Goal: Transaction & Acquisition: Obtain resource

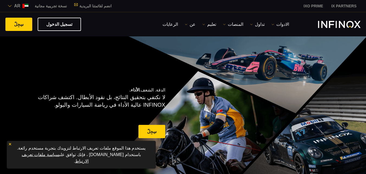
click at [332, 25] on img "INFINOX Logo" at bounding box center [339, 24] width 43 height 7
click at [27, 4] on img at bounding box center [25, 6] width 6 height 5
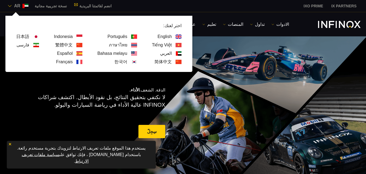
click at [76, 53] on img at bounding box center [79, 53] width 6 height 4
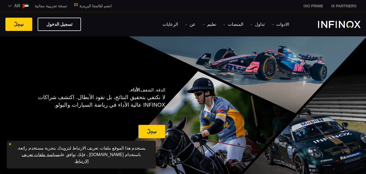
click at [51, 4] on link "نسخة تجريبية مجانية" at bounding box center [51, 6] width 40 height 6
